Goal: Information Seeking & Learning: Understand process/instructions

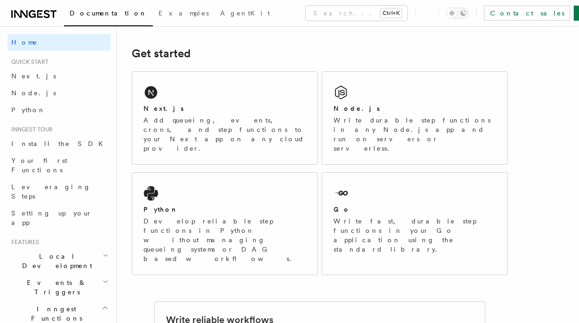
scroll to position [125, 0]
click at [25, 94] on span "Node.js" at bounding box center [33, 93] width 45 height 8
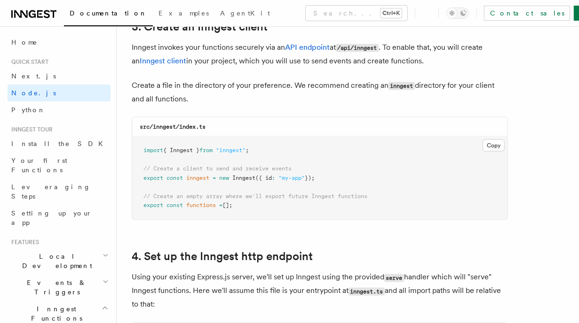
scroll to position [1191, 0]
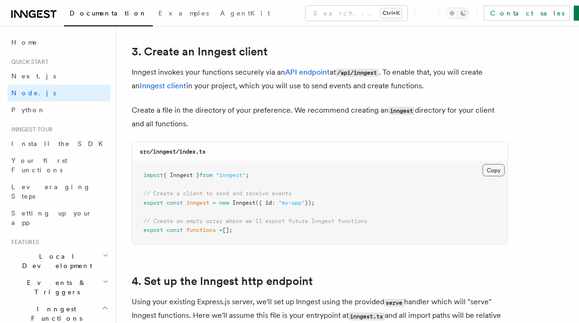
click at [495, 171] on button "Copy Copied" at bounding box center [493, 171] width 22 height 12
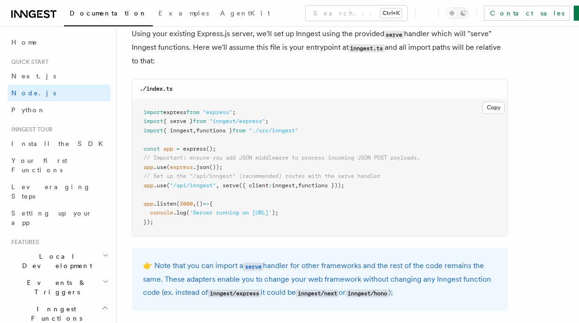
scroll to position [1442, 0]
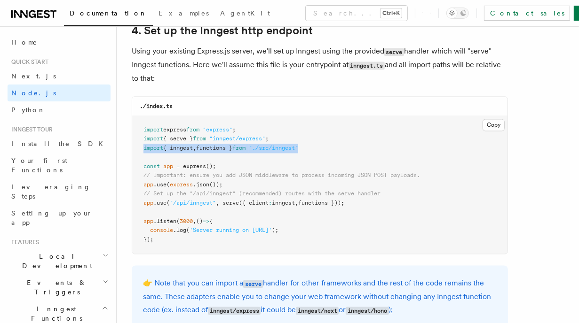
drag, startPoint x: 318, startPoint y: 150, endPoint x: 141, endPoint y: 150, distance: 176.8
click at [141, 150] on pre "import express from "express" ; import { serve } from "inngest/express" ; impor…" at bounding box center [319, 186] width 375 height 138
copy span "import { inngest , functions } from "./src/inngest""
drag, startPoint x: 363, startPoint y: 205, endPoint x: 135, endPoint y: 203, distance: 227.6
click at [135, 203] on pre "import express from "express" ; import { serve } from "inngest/express" ; impor…" at bounding box center [319, 186] width 375 height 138
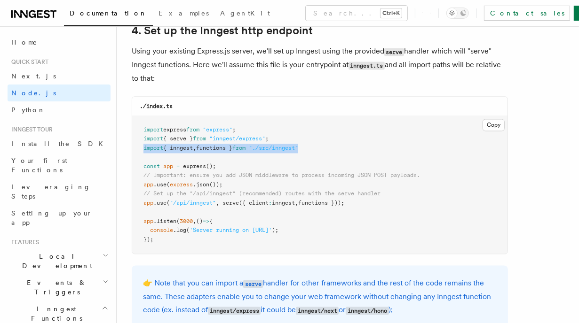
copy span "app .use ( "/api/inngest" , serve ({ client : inngest , functions }));"
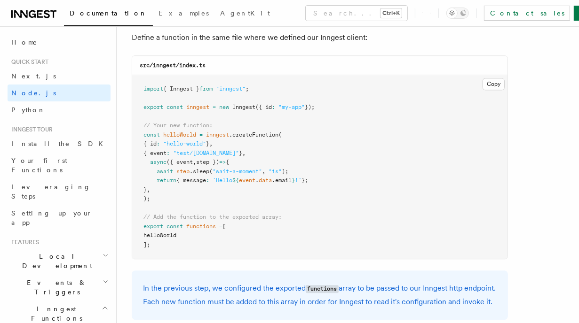
scroll to position [1881, 0]
